Goal: Information Seeking & Learning: Find specific fact

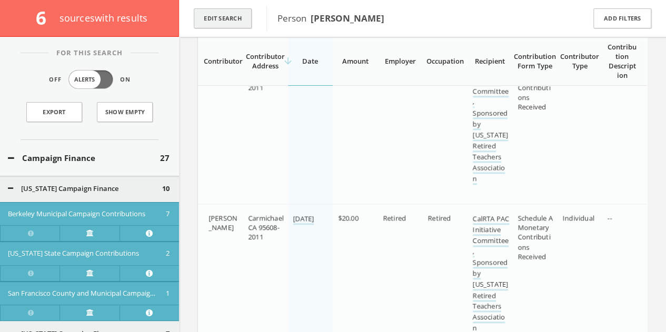
click at [218, 18] on button "Edit Search" at bounding box center [223, 18] width 58 height 21
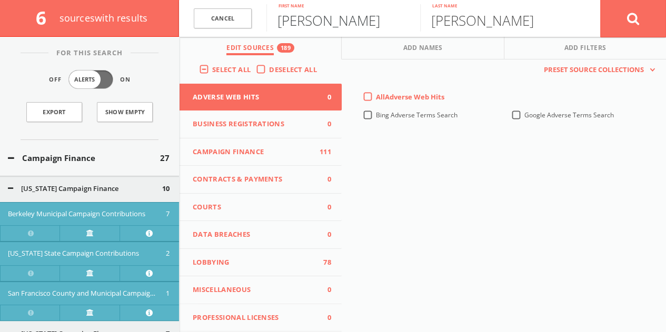
click at [319, 28] on input "[PERSON_NAME]" at bounding box center [343, 17] width 154 height 27
type input "[PERSON_NAME]"
click at [256, 71] on div "Deselect All" at bounding box center [289, 69] width 66 height 9
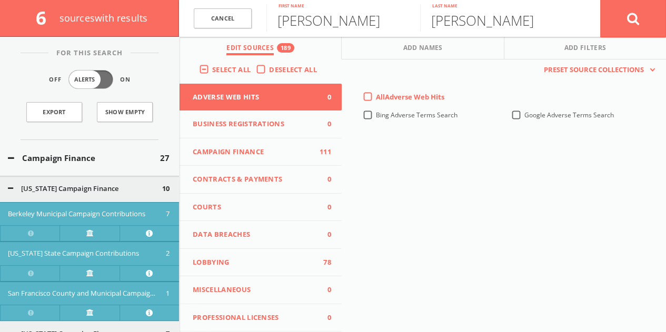
click at [269, 70] on label "Deselect All" at bounding box center [295, 70] width 53 height 11
click at [0, 0] on input "Deselect All" at bounding box center [0, 0] width 0 height 0
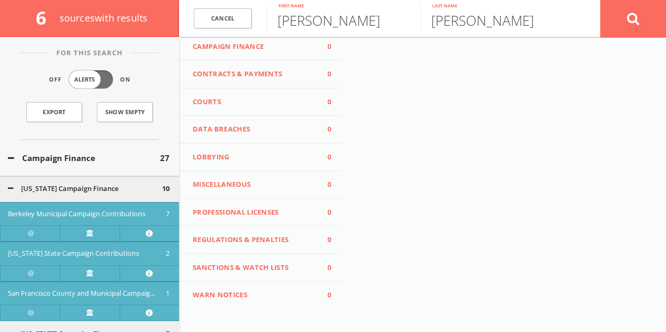
click at [252, 162] on button "Lobbying 0" at bounding box center [260, 158] width 162 height 28
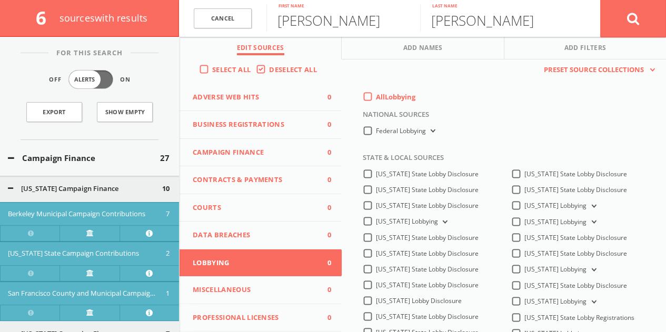
click at [368, 96] on div "All Lobbying" at bounding box center [389, 96] width 53 height 9
click at [376, 96] on label "All Lobbying" at bounding box center [395, 97] width 39 height 11
click at [0, 0] on input "All Lobbying" at bounding box center [0, 0] width 0 height 0
click at [376, 134] on label "Federal Lobbying" at bounding box center [407, 131] width 62 height 10
click at [0, 0] on Lobbying-all "Federal Lobbying" at bounding box center [0, 0] width 0 height 0
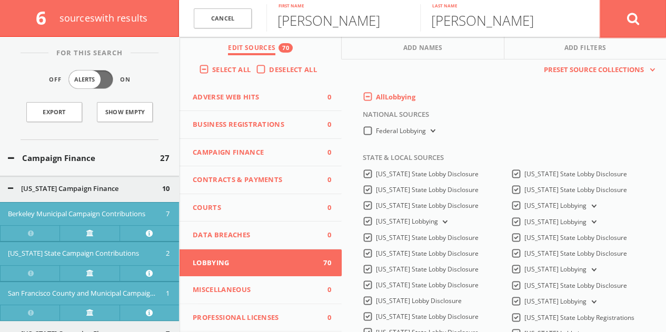
click at [627, 24] on icon at bounding box center [633, 18] width 13 height 13
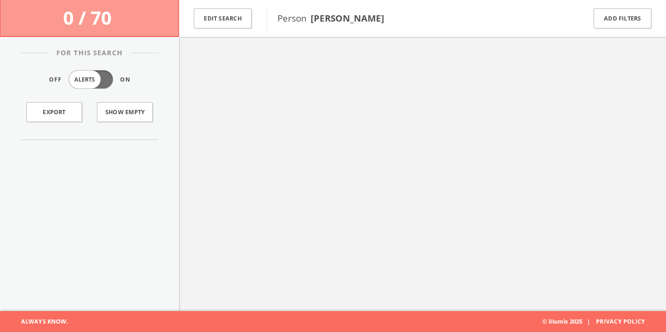
scroll to position [61, 0]
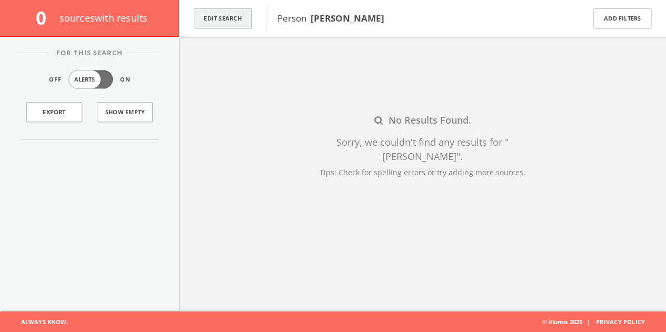
click at [248, 24] on button "Edit Search" at bounding box center [223, 18] width 58 height 21
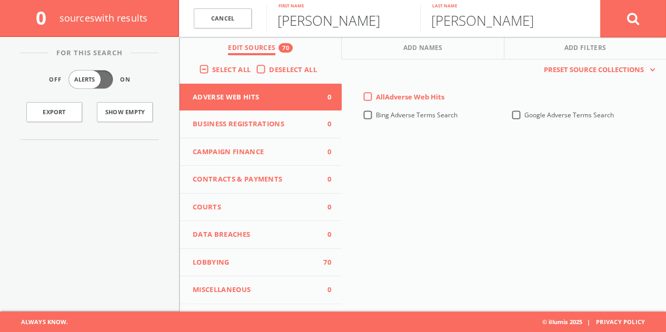
click at [308, 23] on input "[PERSON_NAME]" at bounding box center [343, 17] width 154 height 27
type input "[PERSON_NAME]"
click at [600, 0] on button at bounding box center [633, 18] width 66 height 38
